Goal: Register for event/course

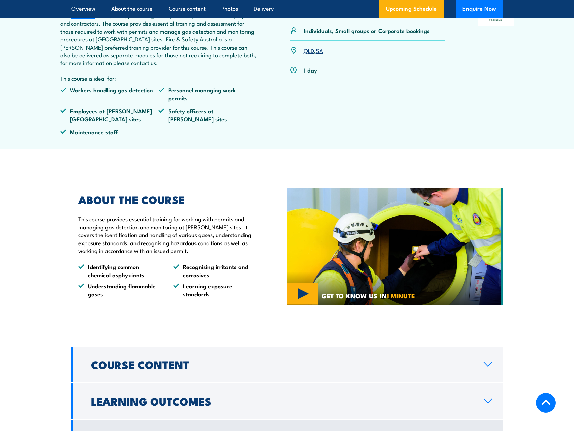
scroll to position [404, 0]
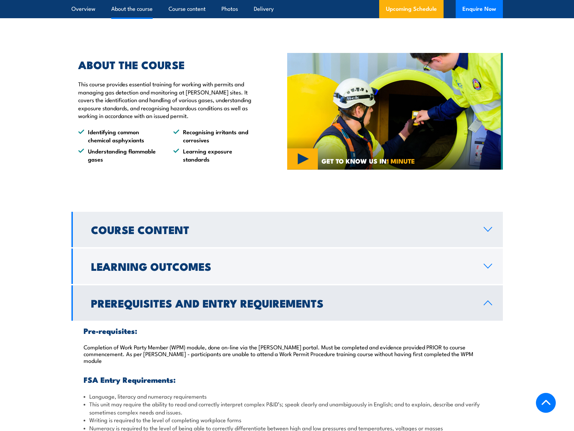
click at [323, 231] on link "Course Content" at bounding box center [286, 229] width 431 height 35
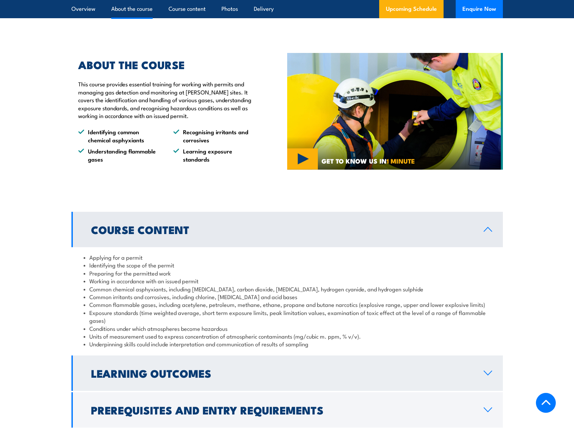
click at [318, 381] on link "Learning Outcomes" at bounding box center [286, 372] width 431 height 35
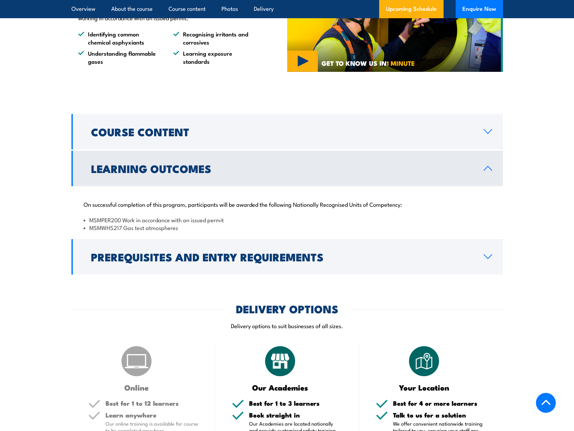
scroll to position [505, 0]
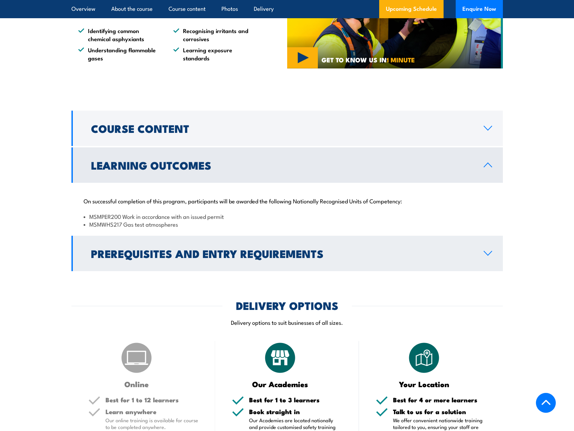
click at [290, 255] on link "Prerequisites and Entry Requirements" at bounding box center [286, 253] width 431 height 35
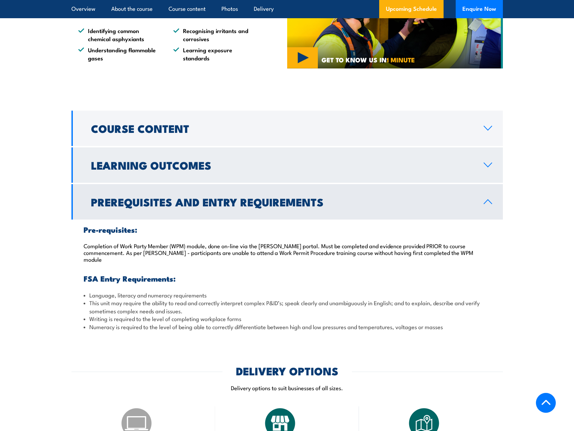
click at [300, 160] on h2 "Learning Outcomes" at bounding box center [282, 164] width 382 height 9
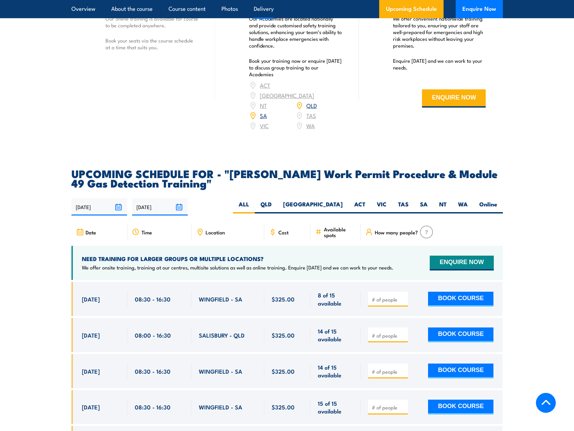
scroll to position [910, 0]
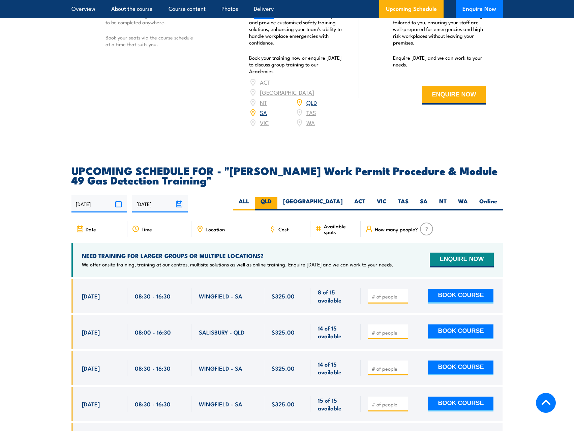
click at [277, 197] on label "QLD" at bounding box center [266, 203] width 23 height 13
click at [276, 197] on input "QLD" at bounding box center [274, 199] width 4 height 4
radio input "true"
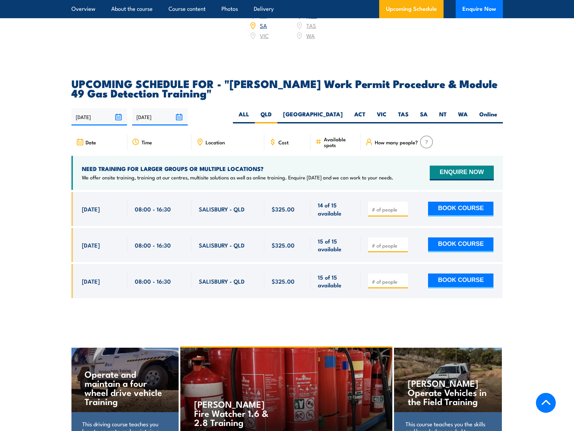
scroll to position [1045, 0]
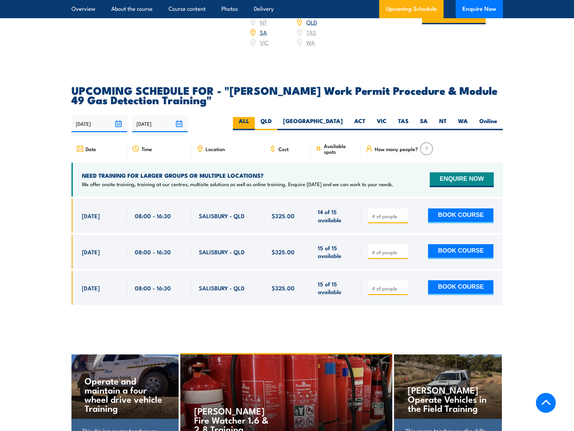
click at [255, 117] on label "ALL" at bounding box center [244, 123] width 22 height 13
click at [253, 117] on input "ALL" at bounding box center [251, 119] width 4 height 4
radio input "true"
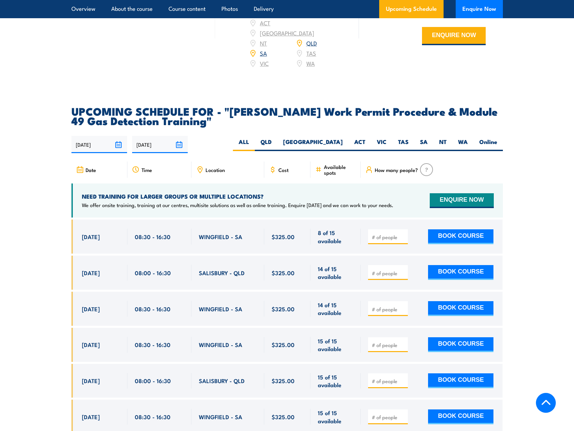
scroll to position [1045, 0]
